Goal: Task Accomplishment & Management: Manage account settings

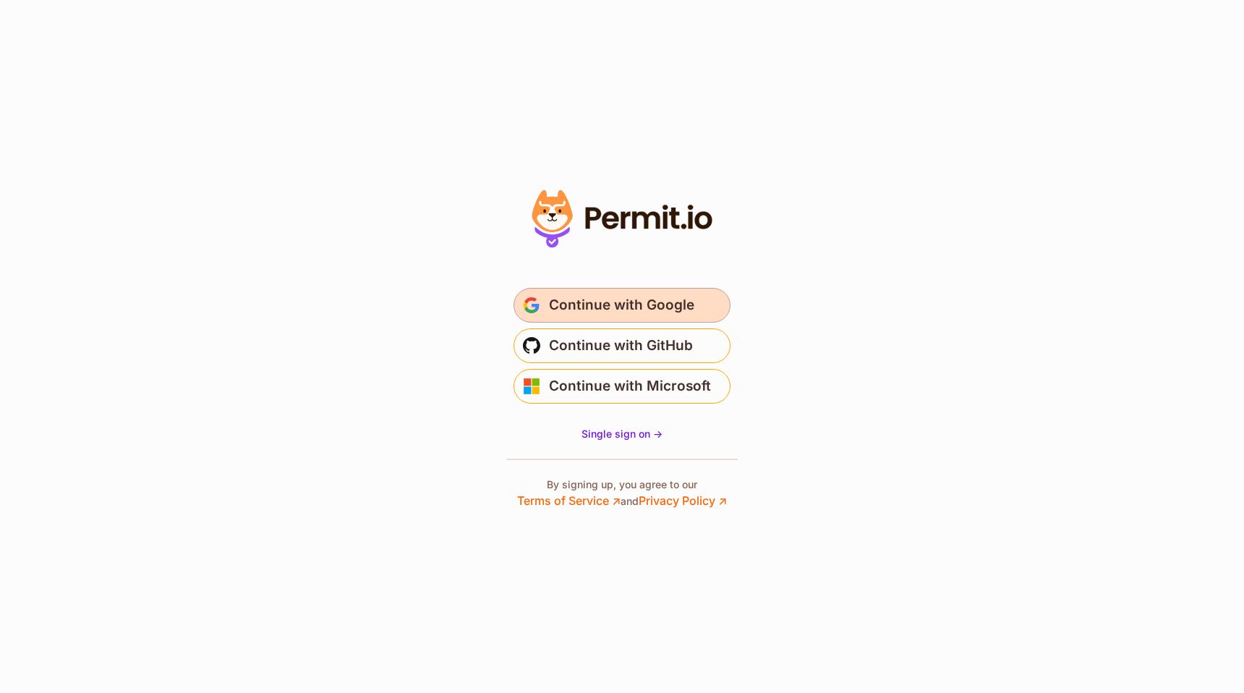
click at [688, 302] on span "Continue with Google" at bounding box center [621, 305] width 145 height 23
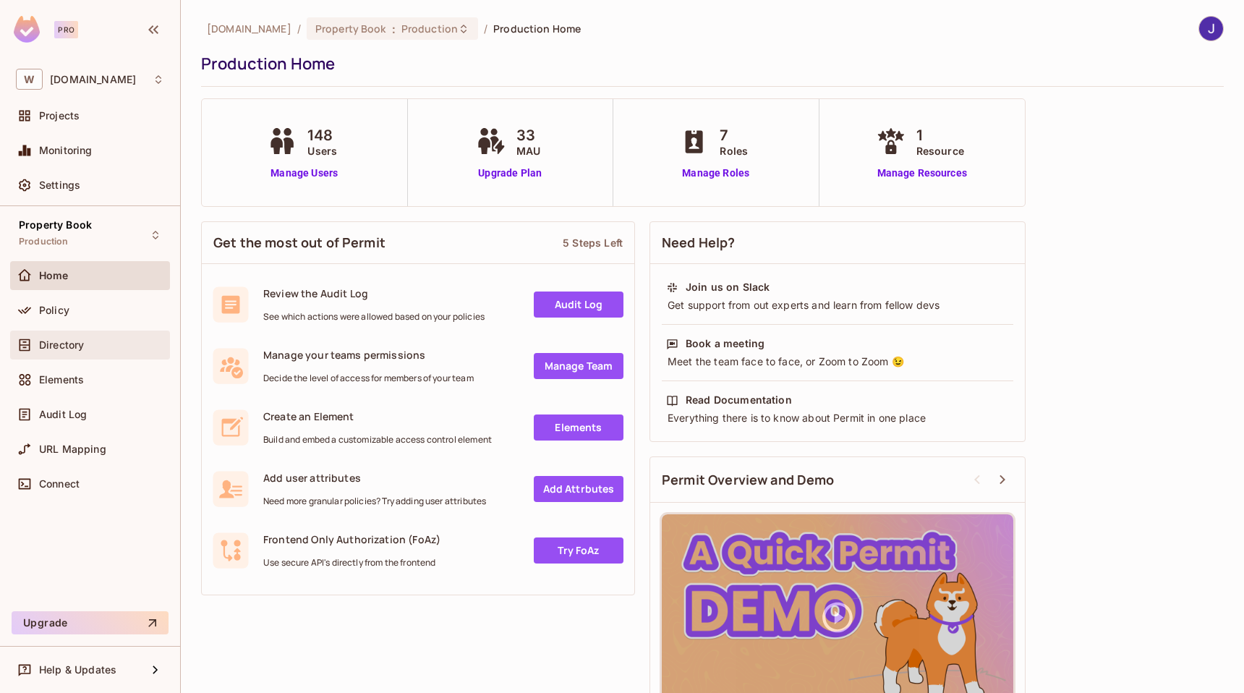
click at [67, 342] on span "Directory" at bounding box center [61, 345] width 45 height 12
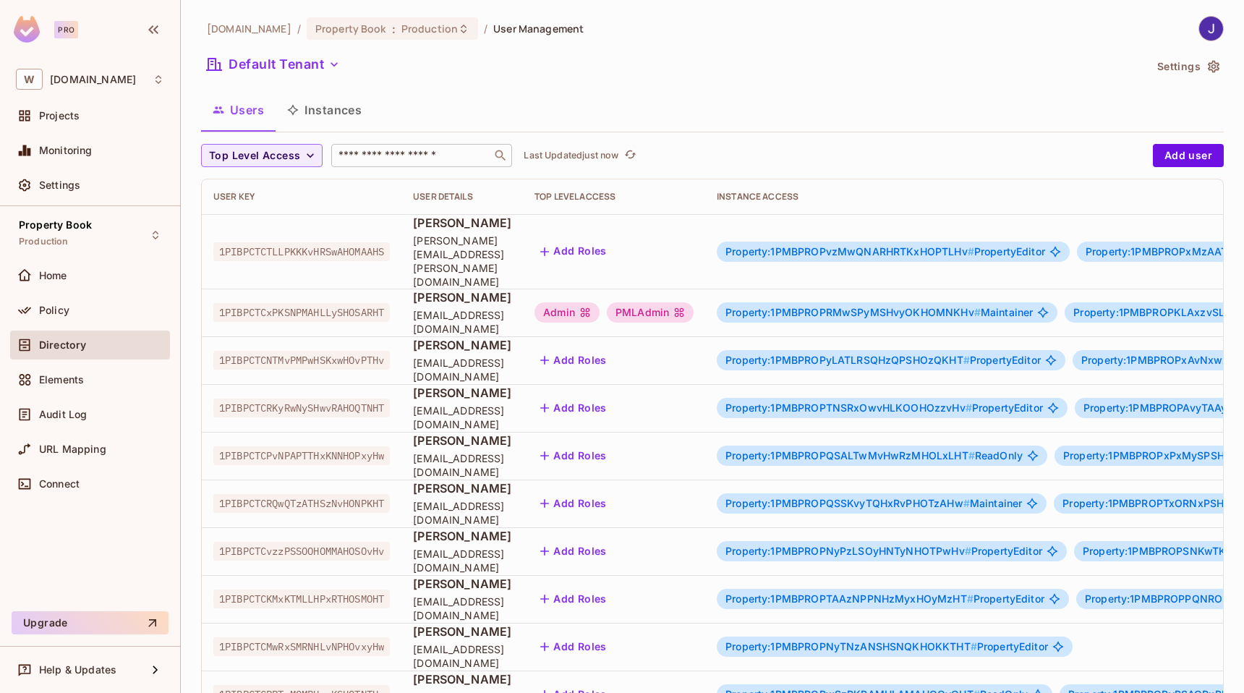
click at [370, 147] on div "​" at bounding box center [421, 155] width 181 height 23
click at [575, 77] on div "Default Tenant" at bounding box center [672, 66] width 943 height 27
click at [276, 152] on span "Top Level Access" at bounding box center [254, 156] width 91 height 18
click at [246, 215] on span "PMLAdmin" at bounding box center [246, 220] width 67 height 14
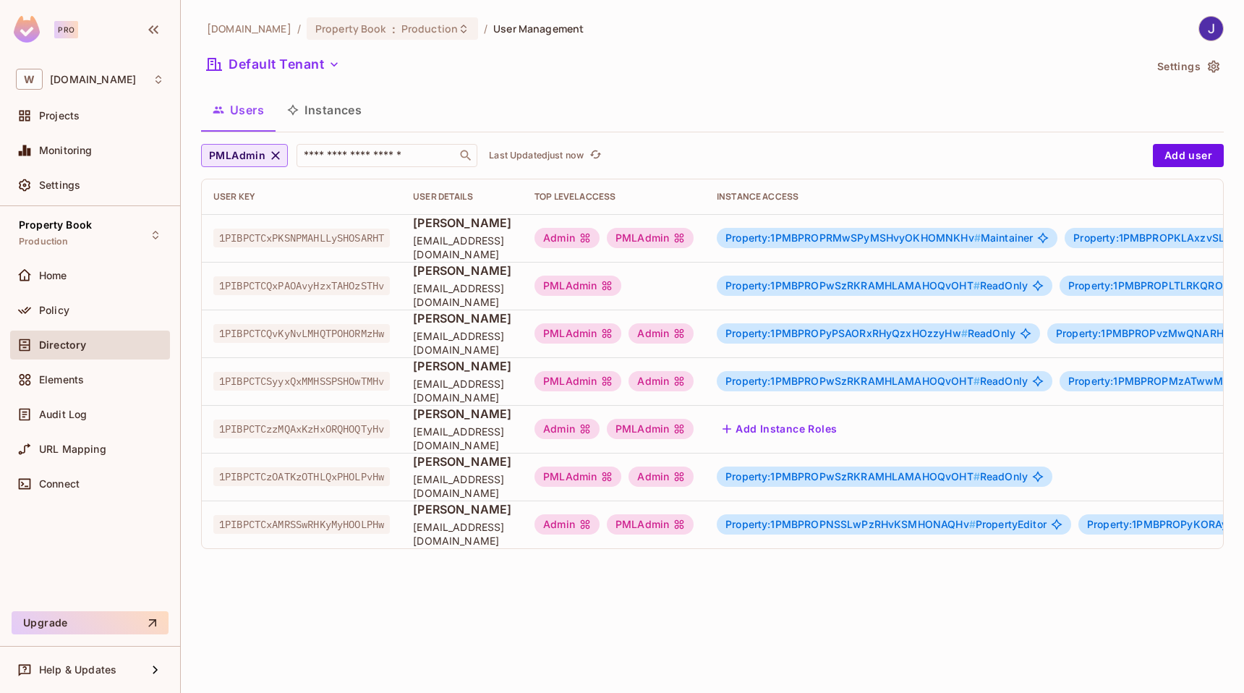
click at [268, 153] on icon "button" at bounding box center [275, 155] width 14 height 14
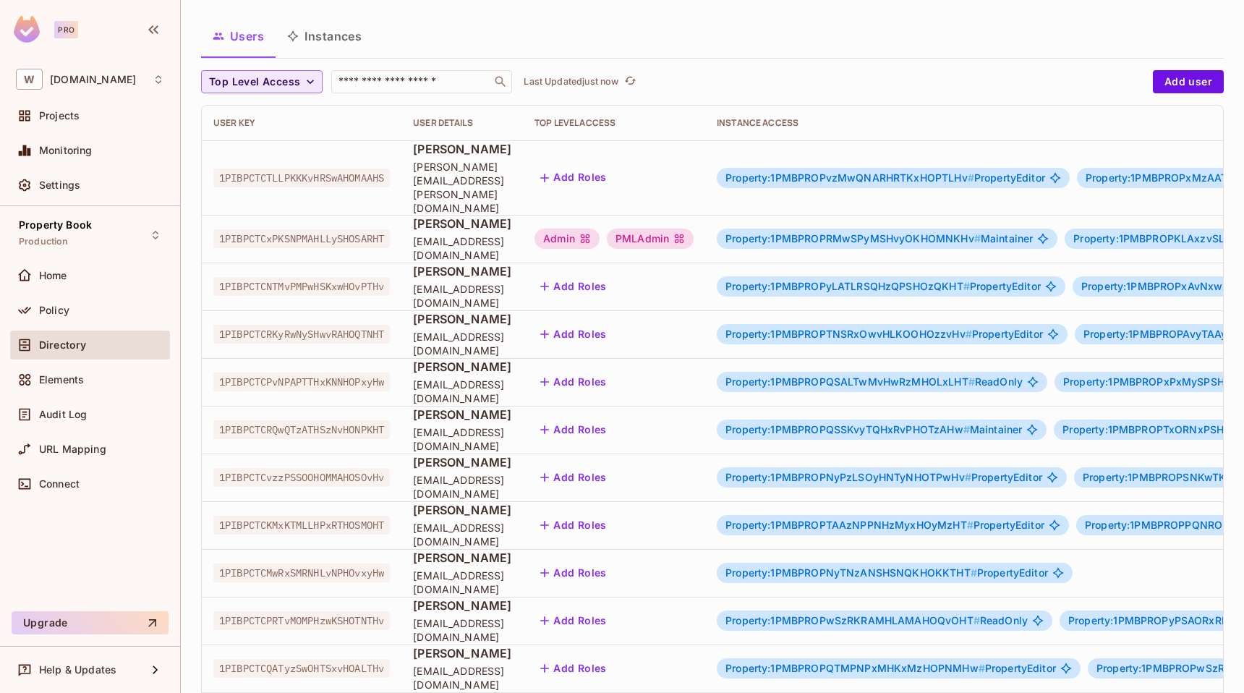
scroll to position [317, 0]
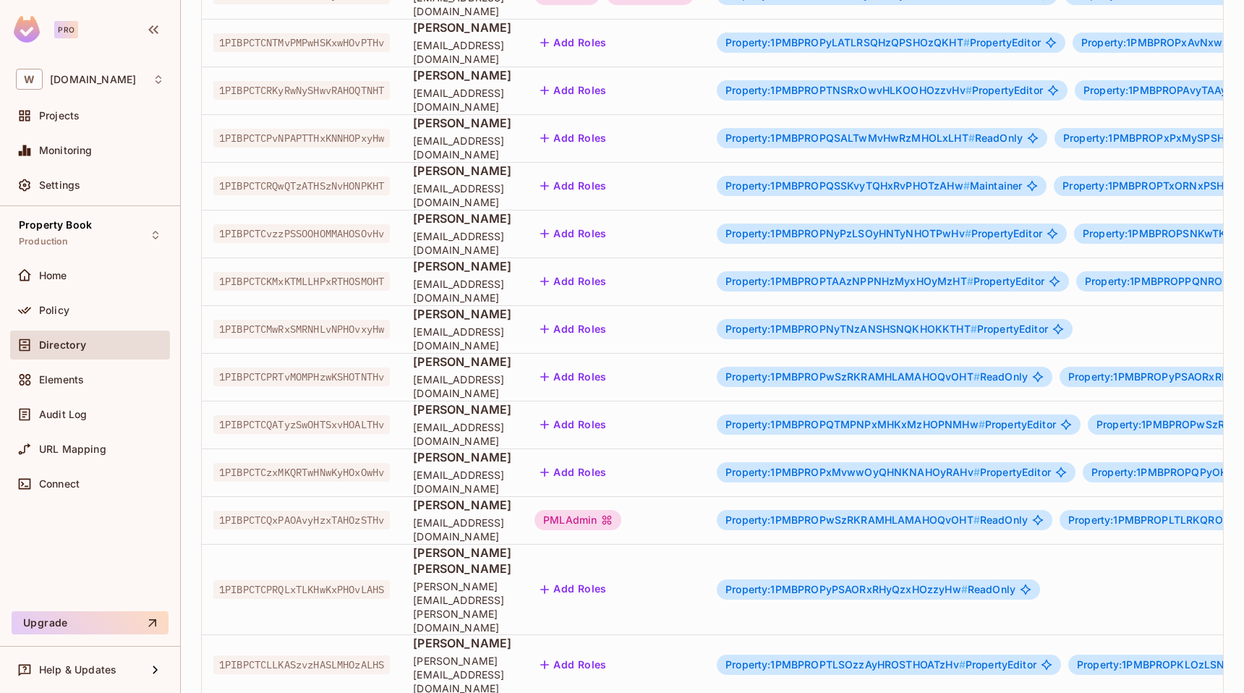
click at [685, 510] on div "PMLAdmin" at bounding box center [613, 520] width 159 height 20
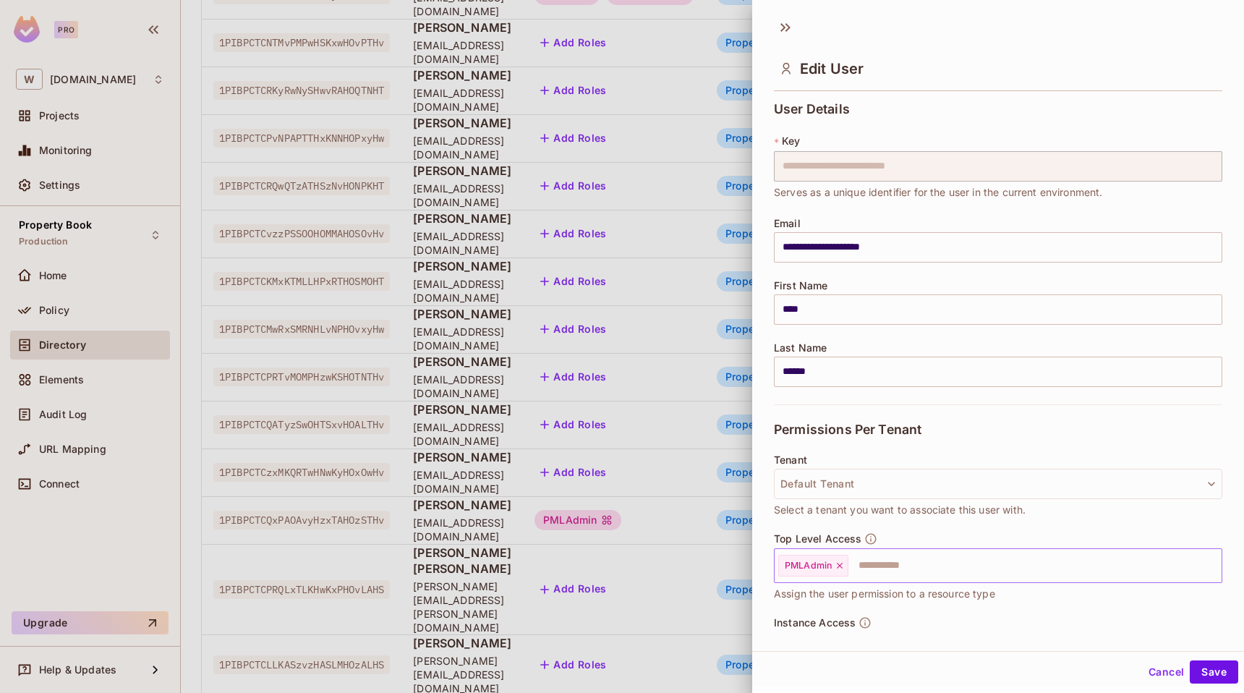
click at [940, 578] on input "text" at bounding box center [1022, 565] width 344 height 29
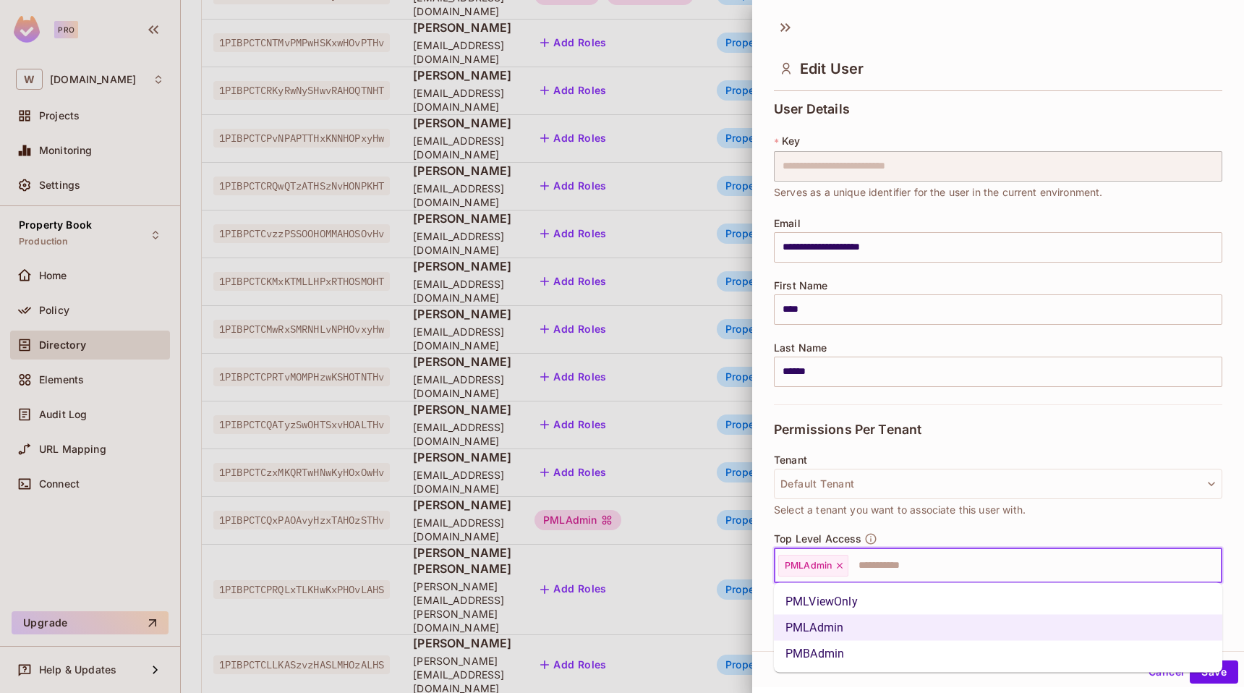
click at [852, 647] on li "PMBAdmin" at bounding box center [998, 654] width 448 height 26
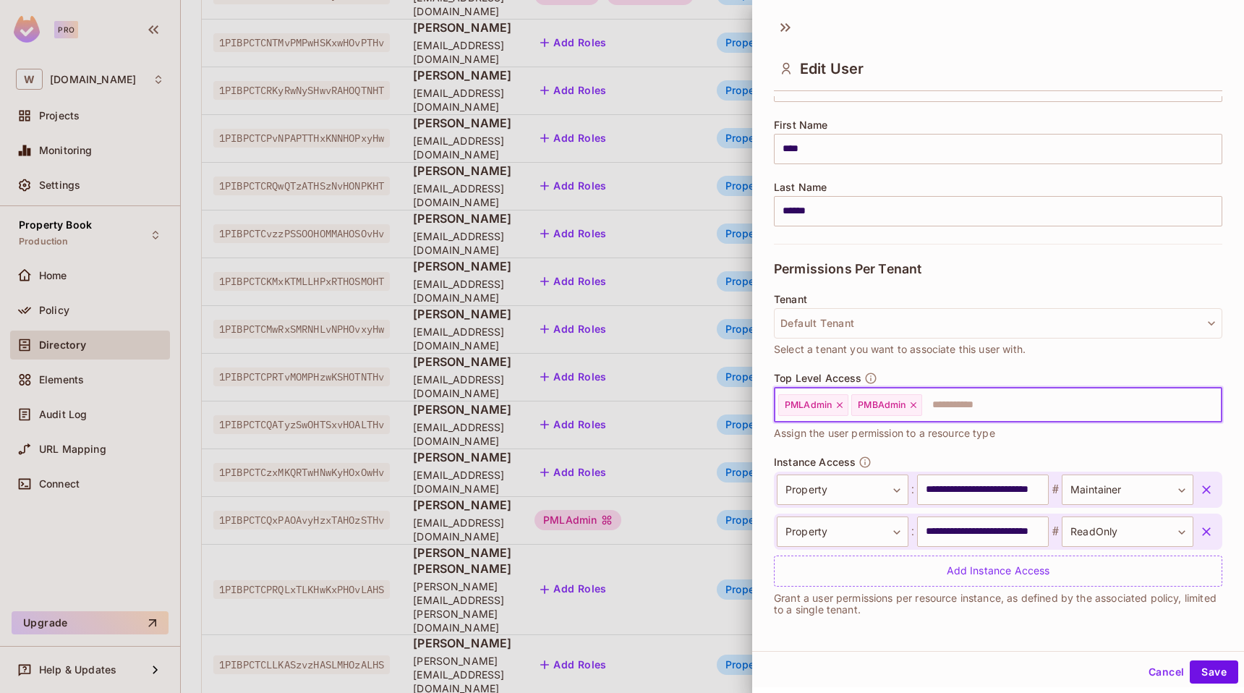
scroll to position [0, 0]
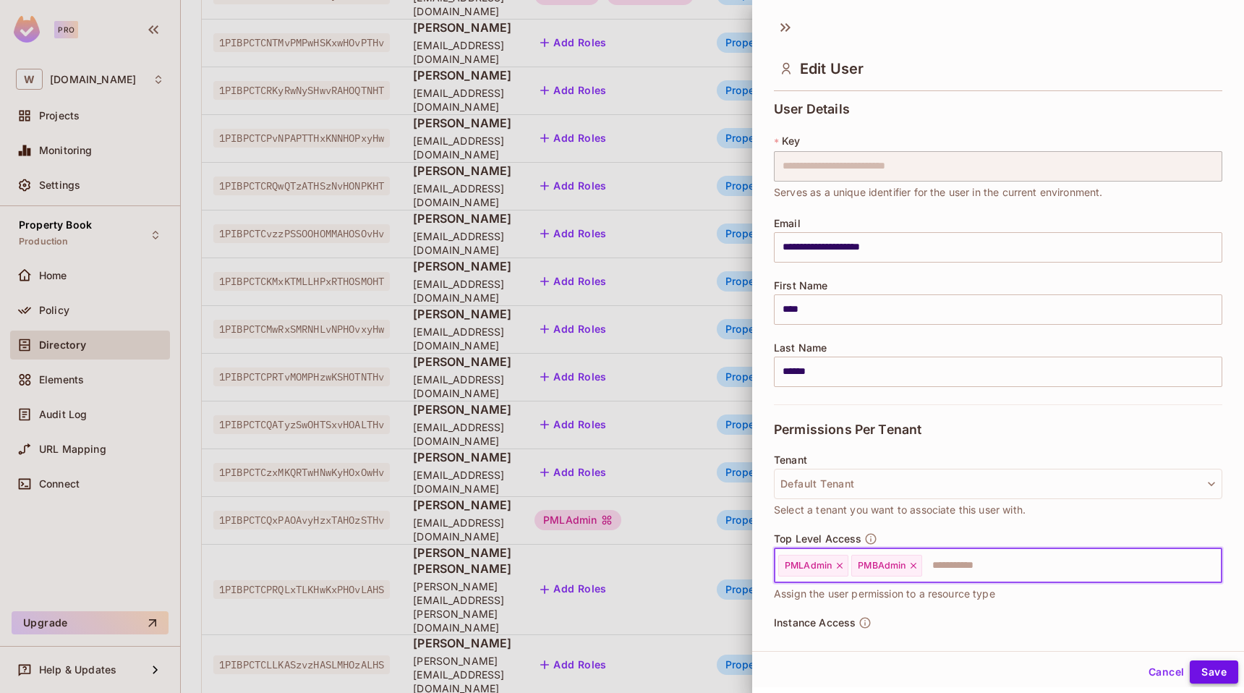
click at [1223, 675] on button "Save" at bounding box center [1214, 671] width 48 height 23
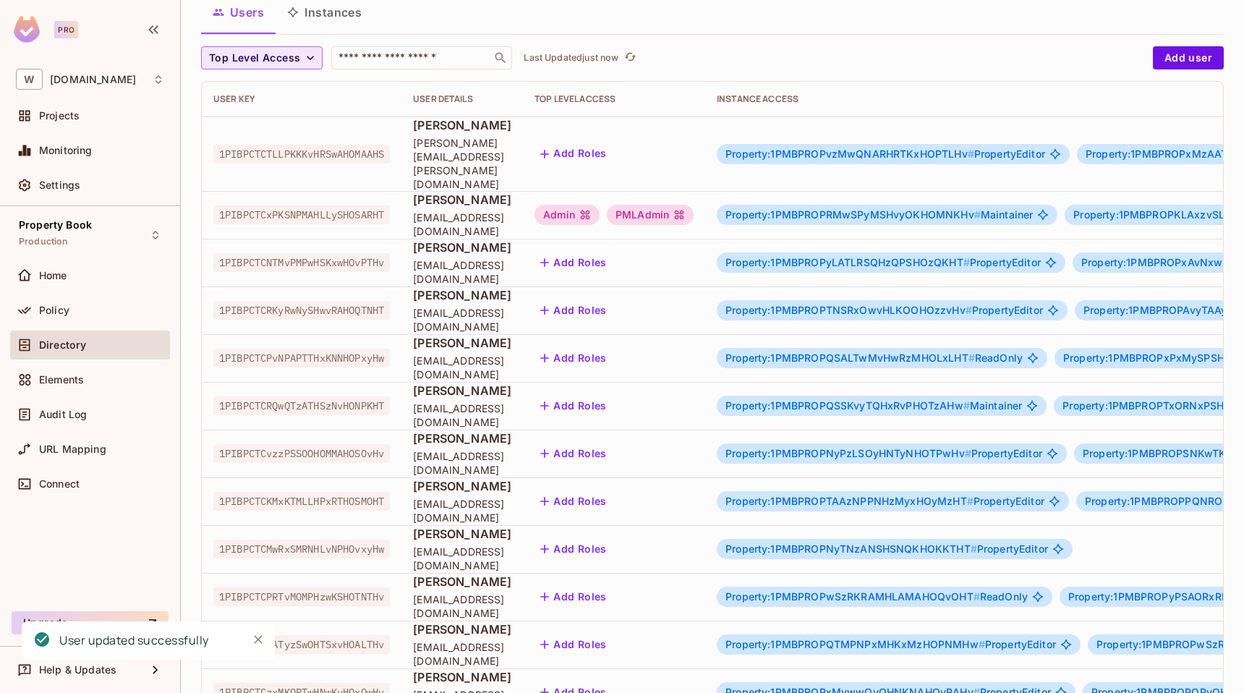
scroll to position [317, 0]
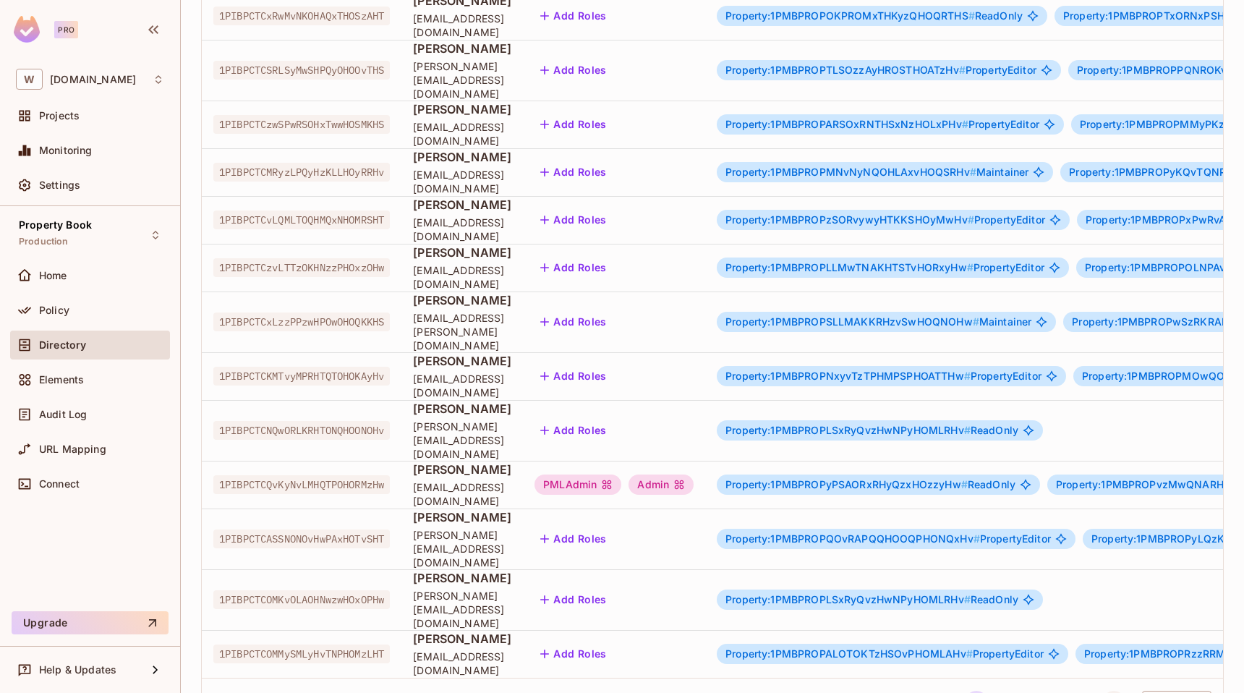
click at [1107, 692] on icon "Go to next page" at bounding box center [1113, 702] width 14 height 14
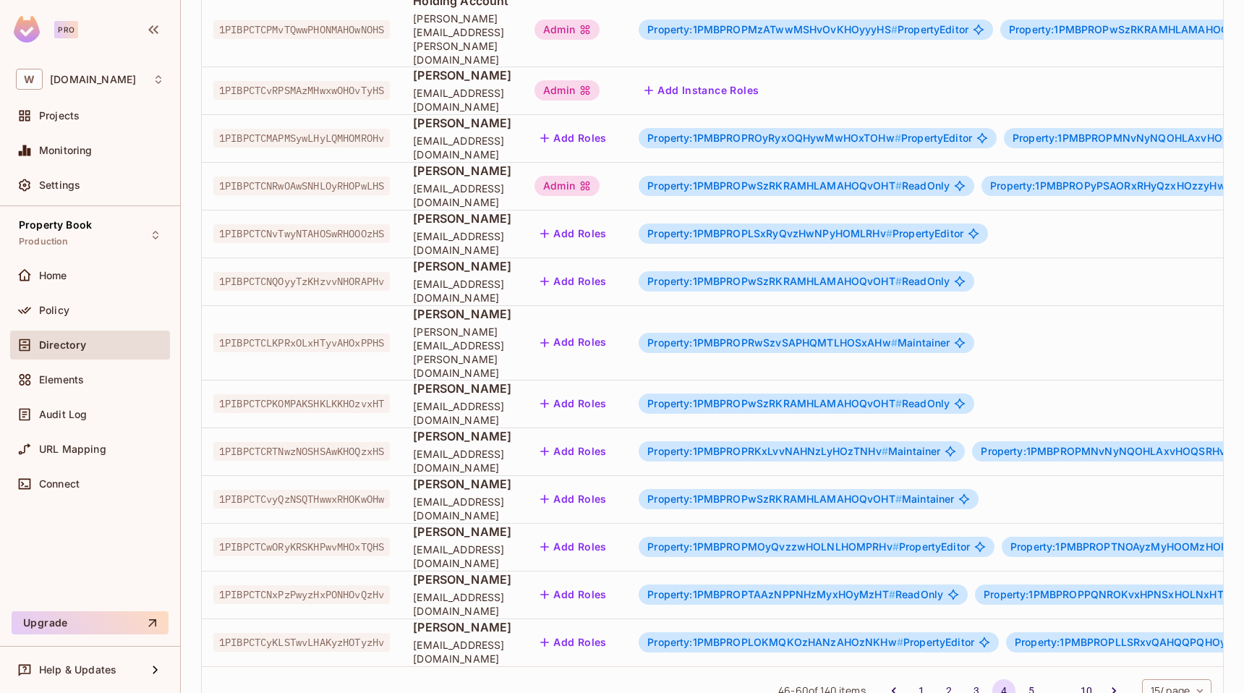
scroll to position [0, 0]
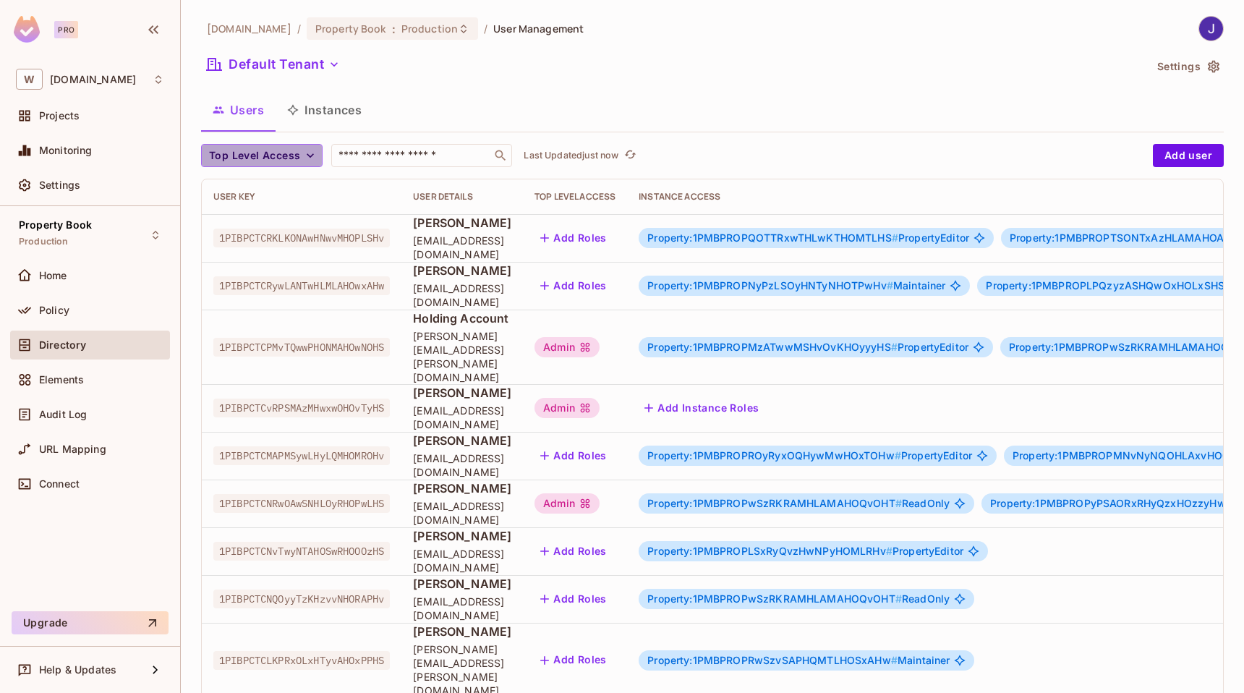
click at [289, 155] on span "Top Level Access" at bounding box center [254, 156] width 91 height 18
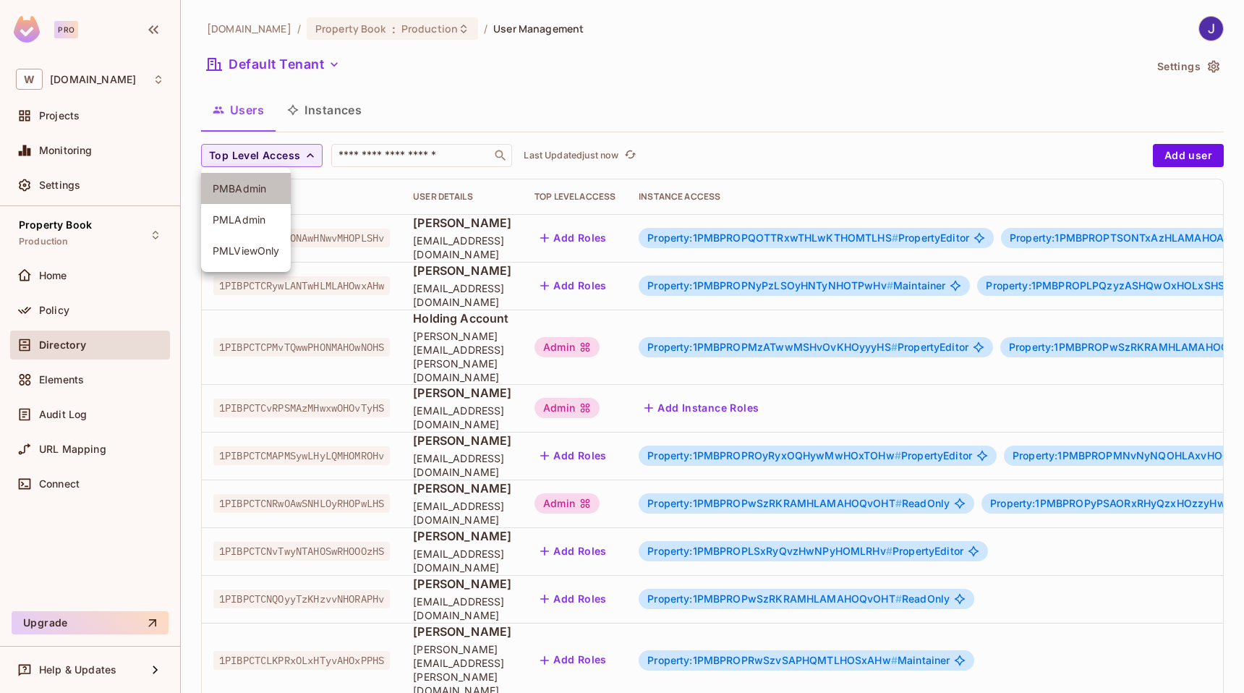
click at [242, 187] on span "PMBAdmin" at bounding box center [246, 189] width 67 height 14
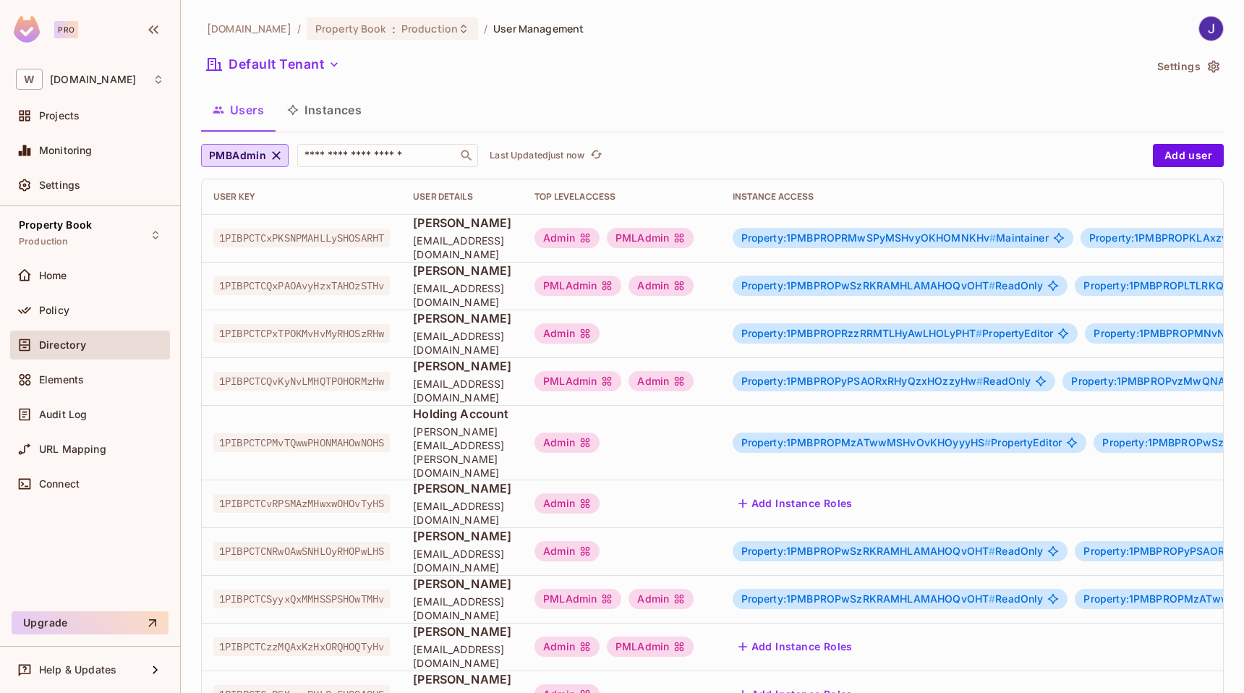
click at [276, 156] on icon "button" at bounding box center [276, 155] width 9 height 9
